Goal: Task Accomplishment & Management: Manage account settings

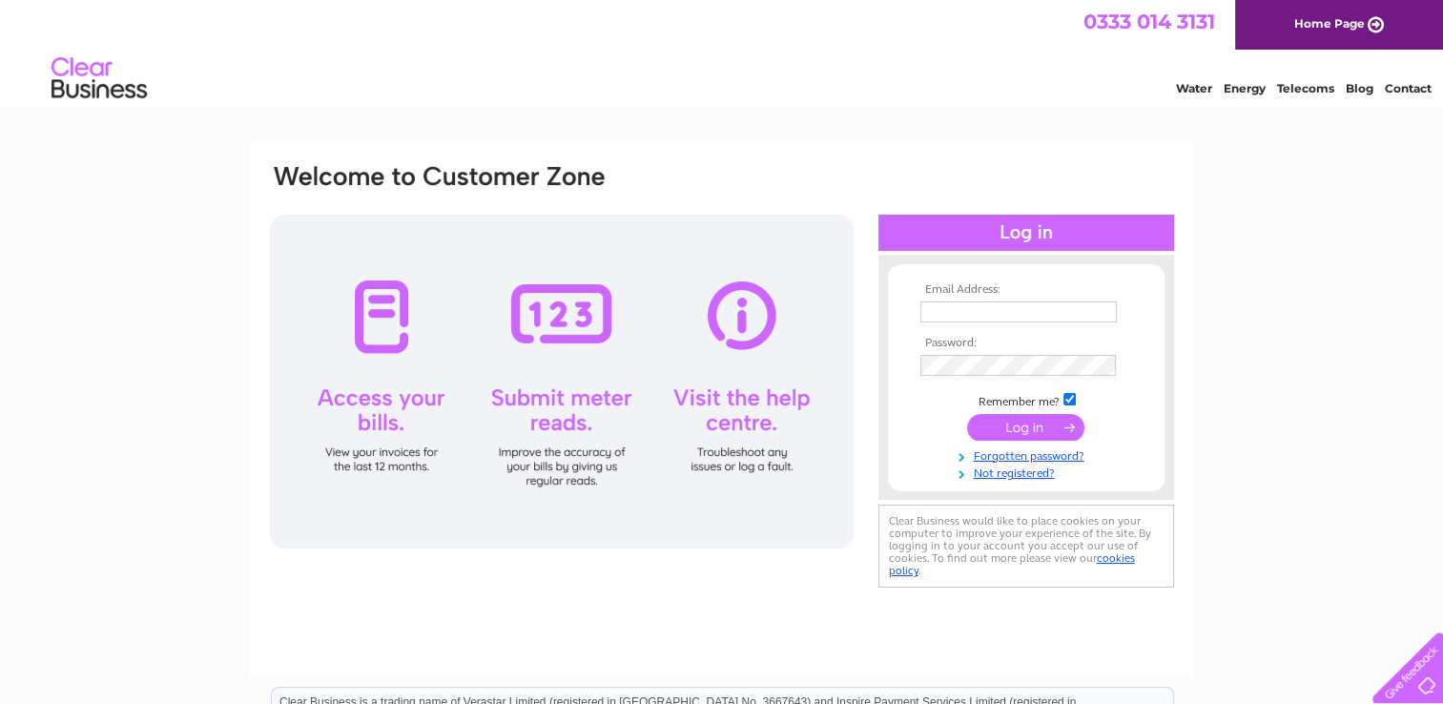
type input "[EMAIL_ADDRESS][DOMAIN_NAME]"
click at [1048, 426] on input "submit" at bounding box center [1025, 427] width 117 height 27
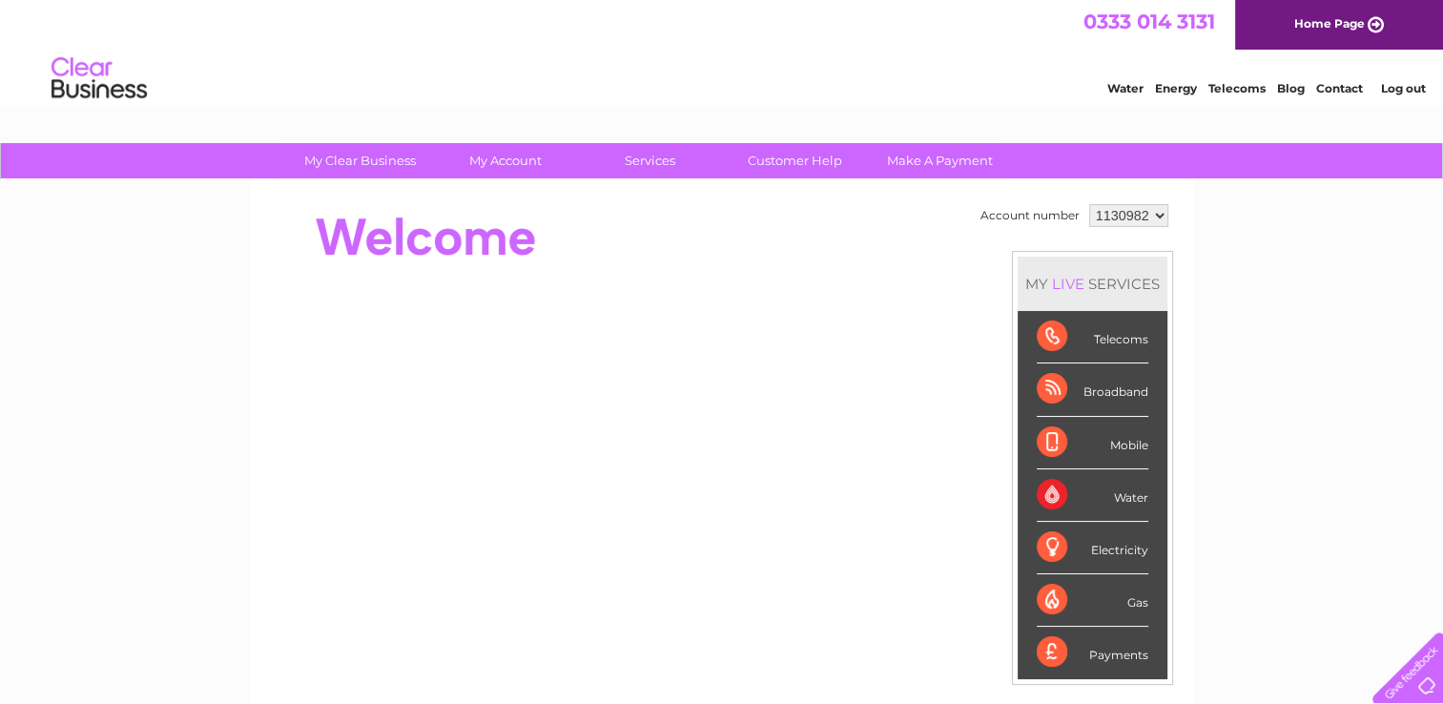
click at [1080, 551] on div "Electricity" at bounding box center [1093, 548] width 112 height 52
click at [1110, 547] on div "Electricity" at bounding box center [1093, 548] width 112 height 52
click at [1048, 546] on div "Electricity" at bounding box center [1093, 548] width 112 height 52
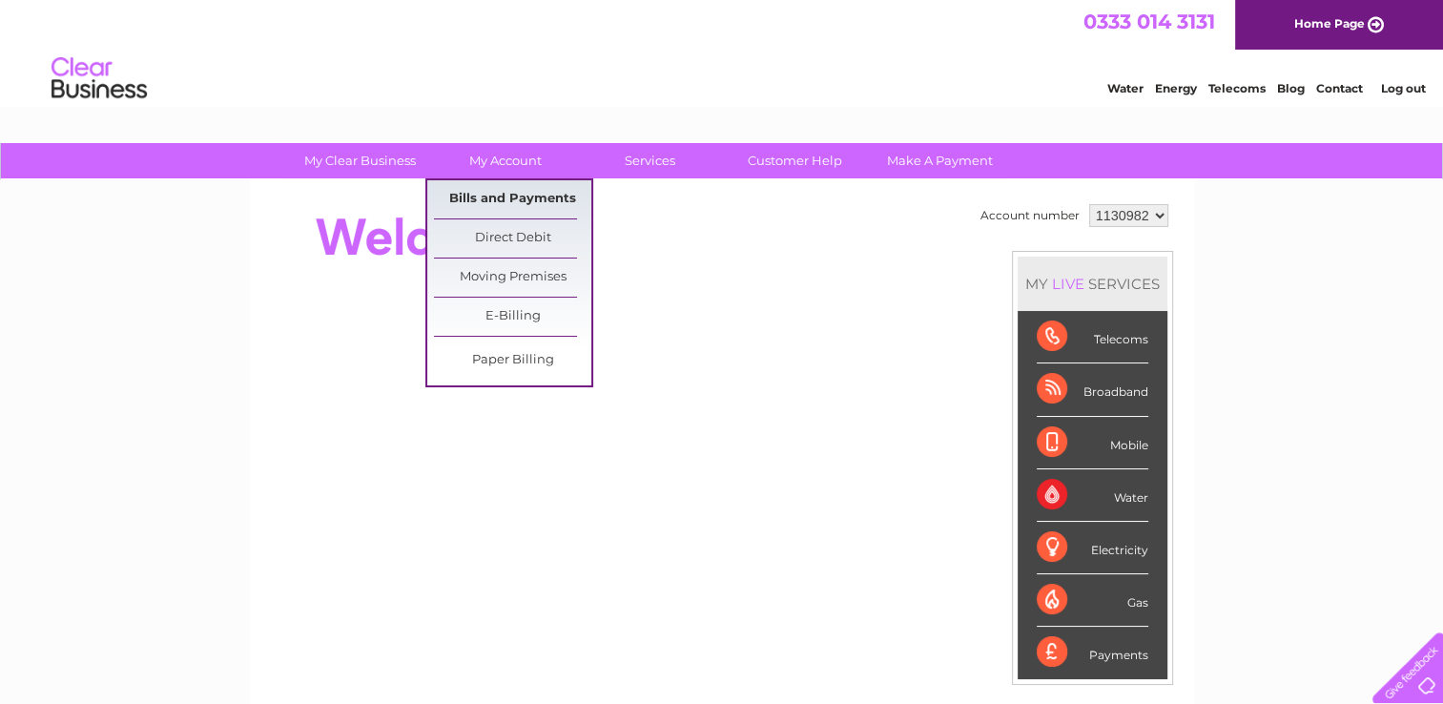
click at [475, 197] on link "Bills and Payments" at bounding box center [512, 199] width 157 height 38
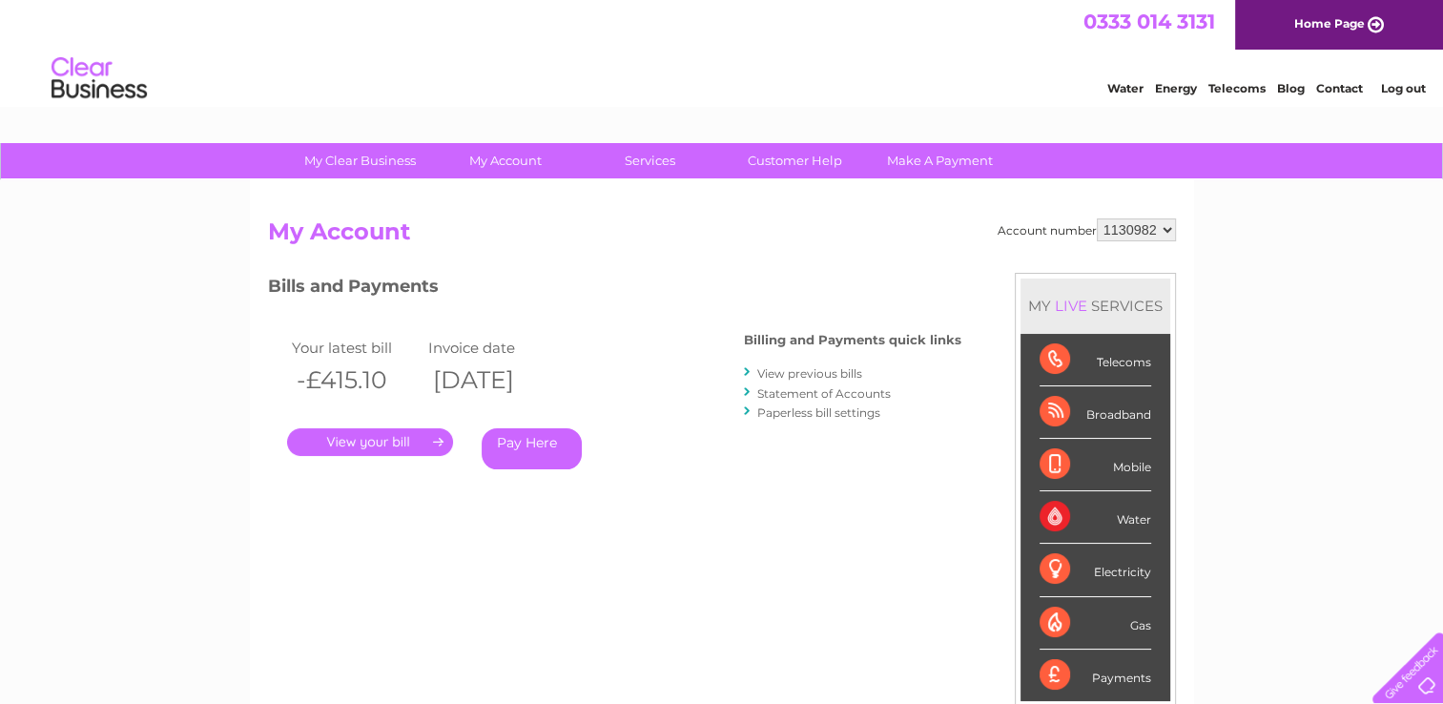
click at [1165, 232] on select "1130982 1133202" at bounding box center [1136, 229] width 79 height 23
select select "1133202"
click at [1098, 218] on select "1130982 1133202" at bounding box center [1136, 229] width 79 height 23
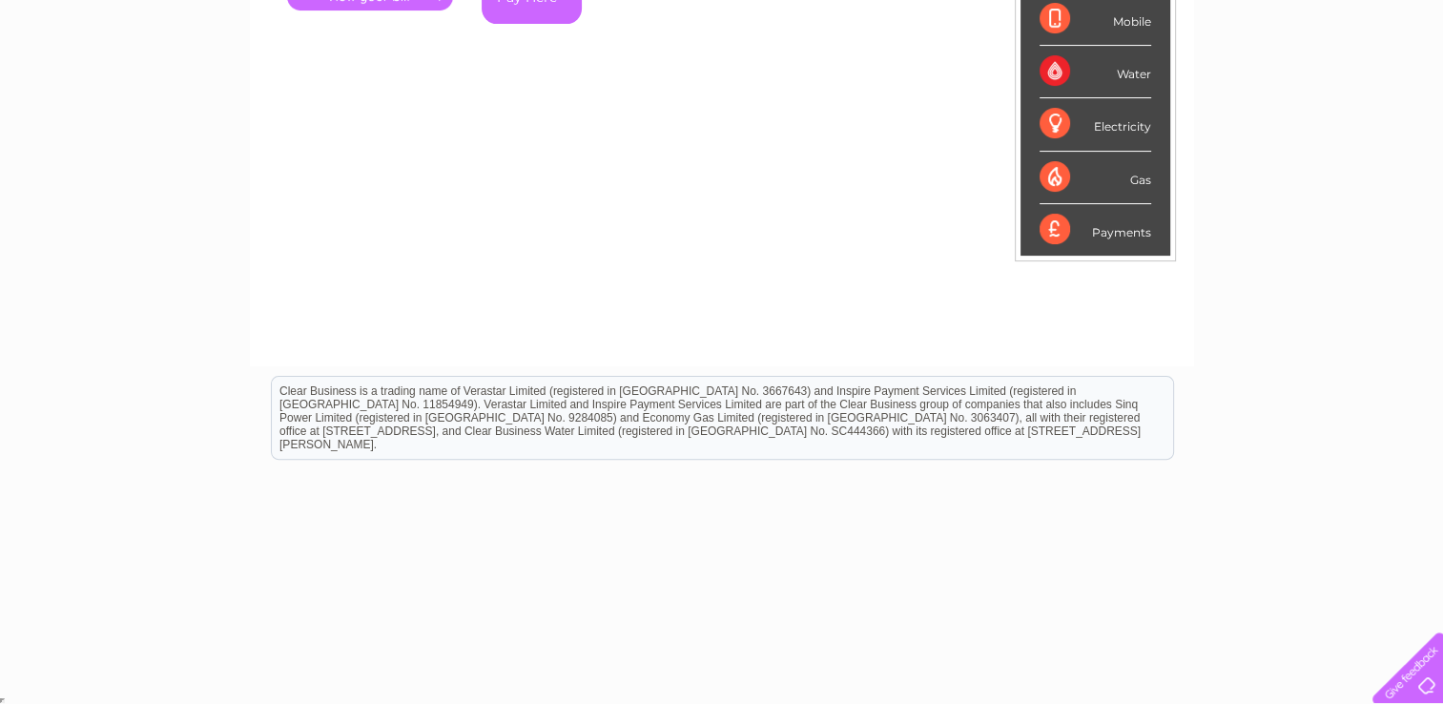
scroll to position [64, 0]
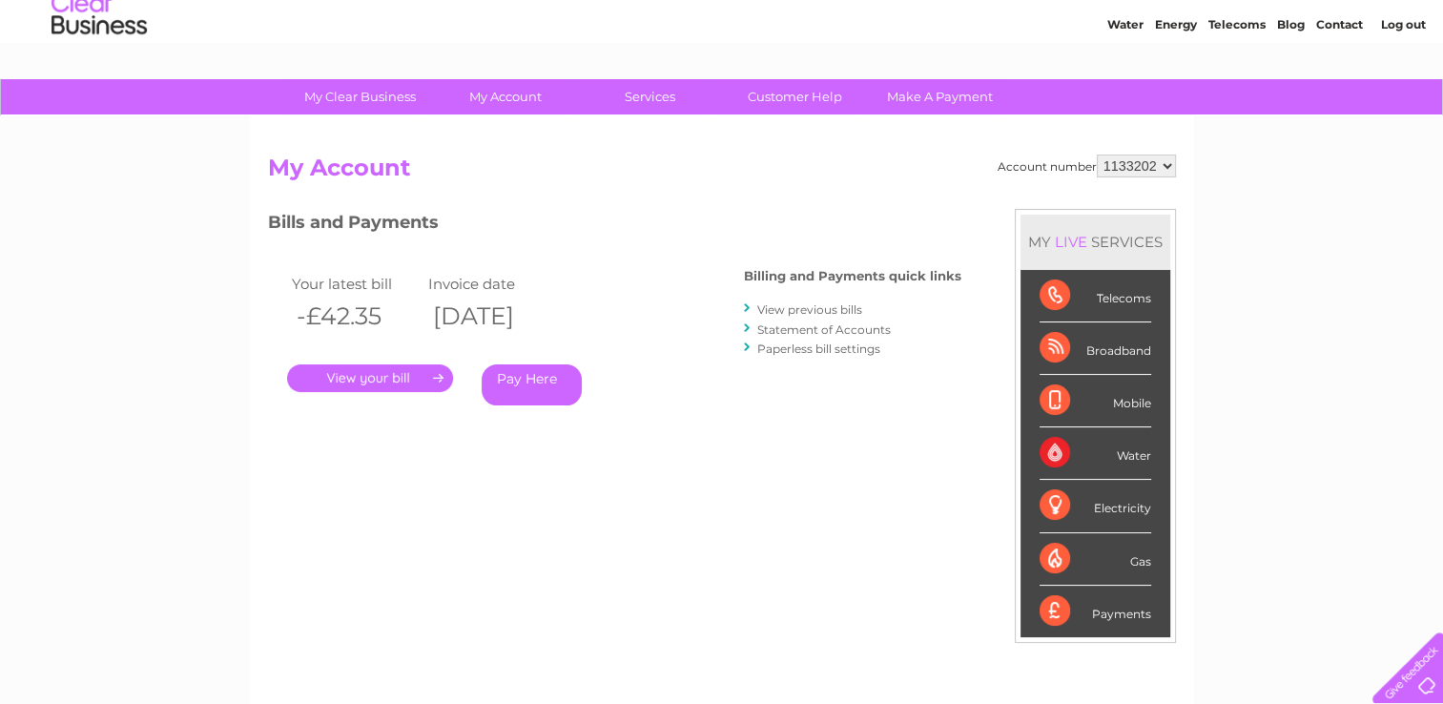
click at [805, 308] on link "View previous bills" at bounding box center [809, 309] width 105 height 14
click at [803, 327] on link "Statement of Accounts" at bounding box center [824, 329] width 134 height 14
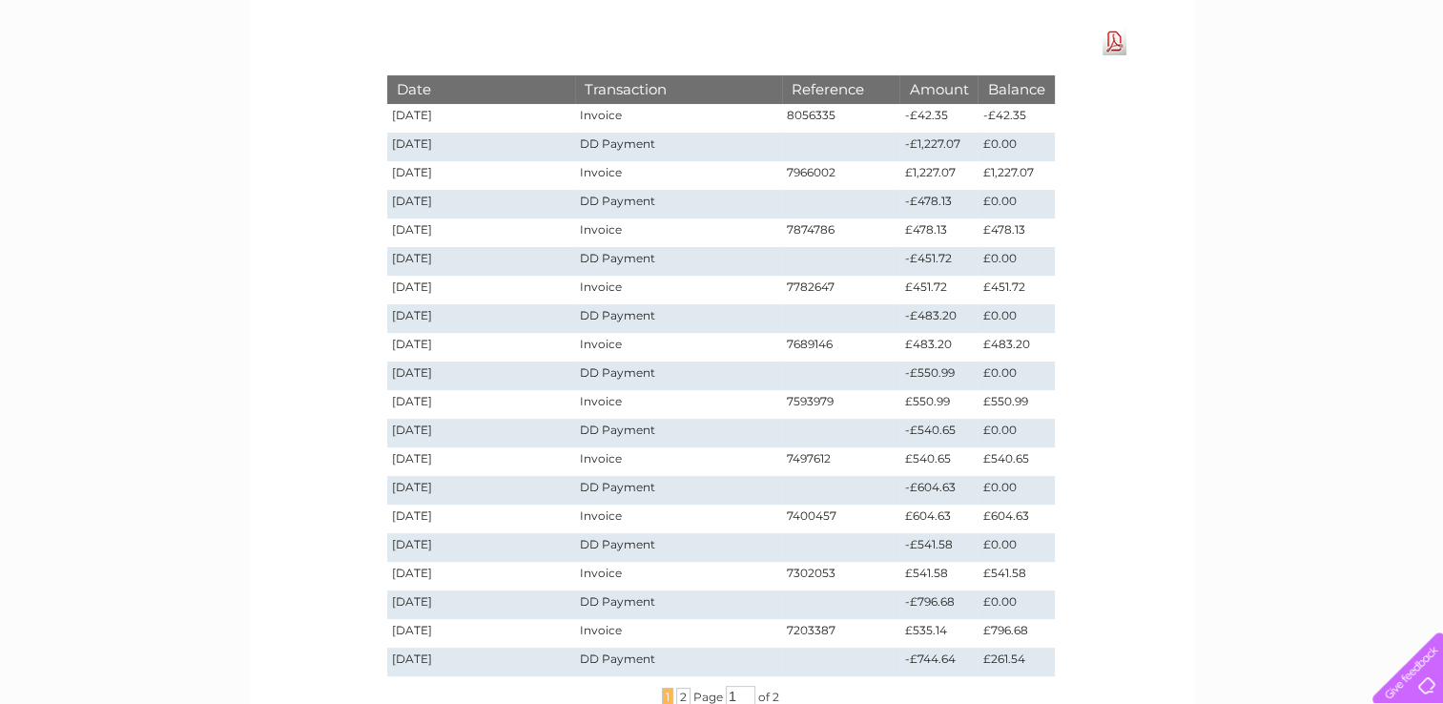
scroll to position [477, 0]
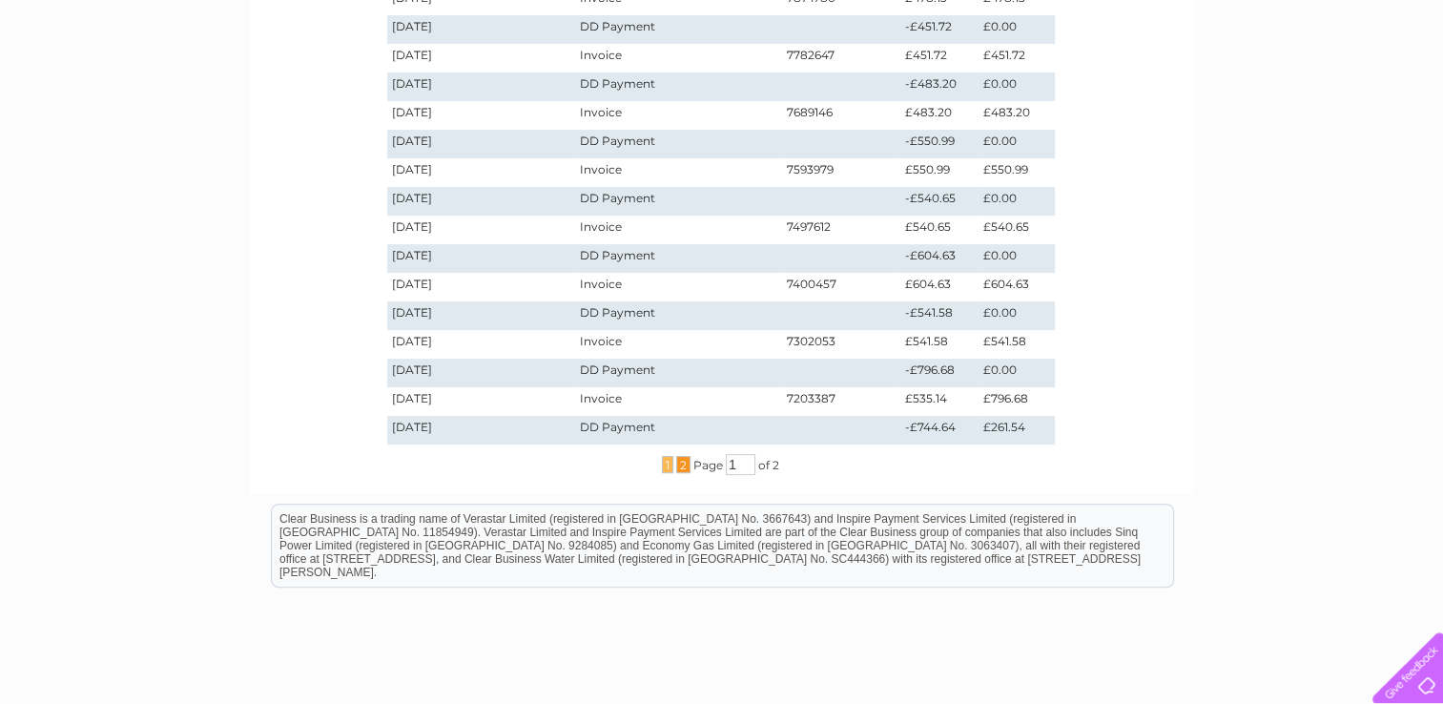
click at [679, 464] on span "2" at bounding box center [683, 464] width 14 height 17
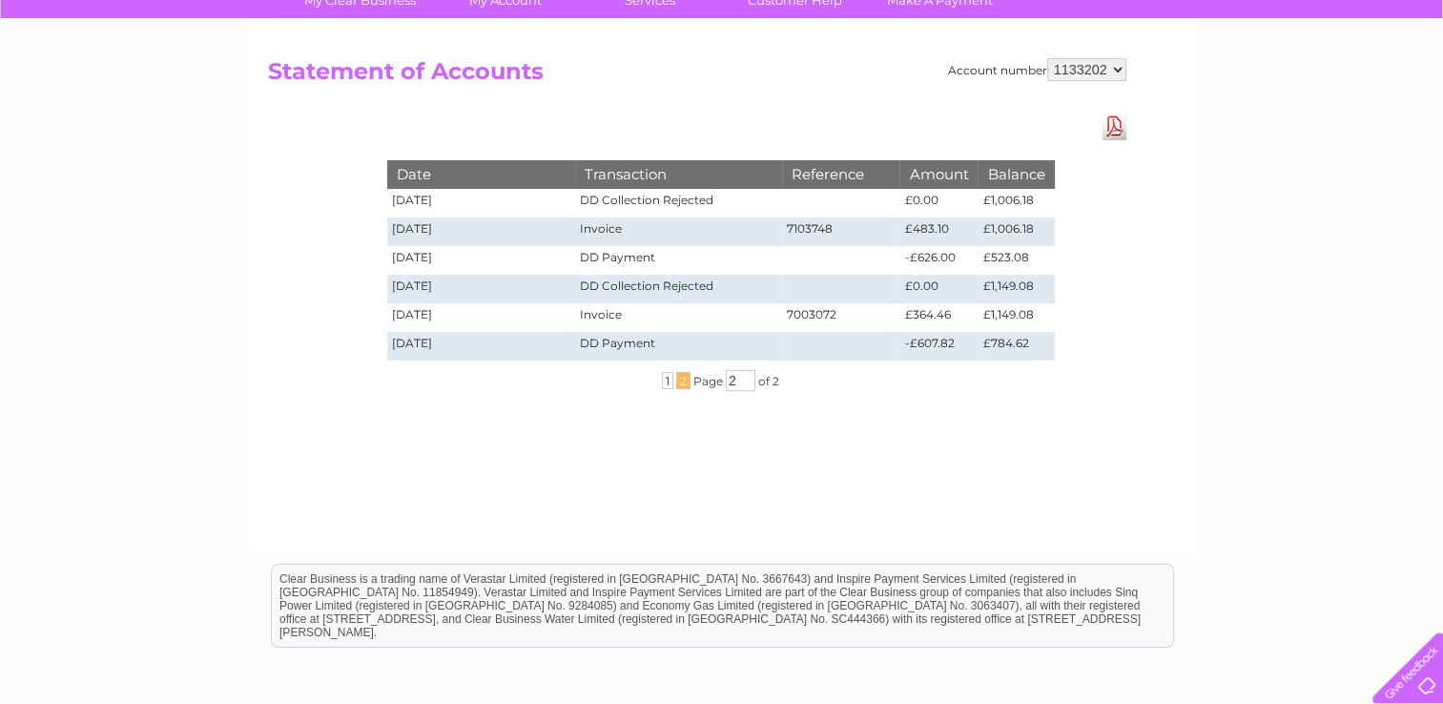
scroll to position [159, 0]
click at [664, 380] on span "1" at bounding box center [667, 381] width 11 height 17
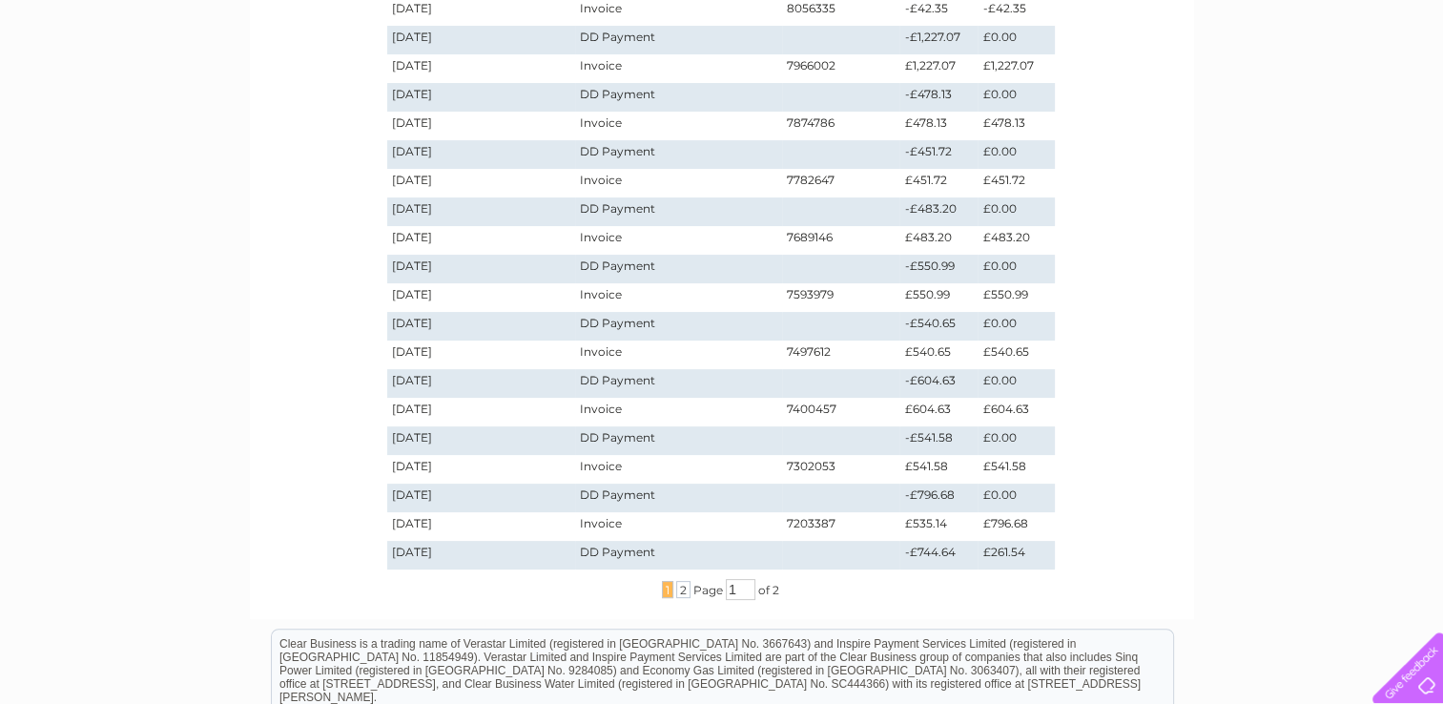
scroll to position [321, 0]
